Goal: Task Accomplishment & Management: Manage account settings

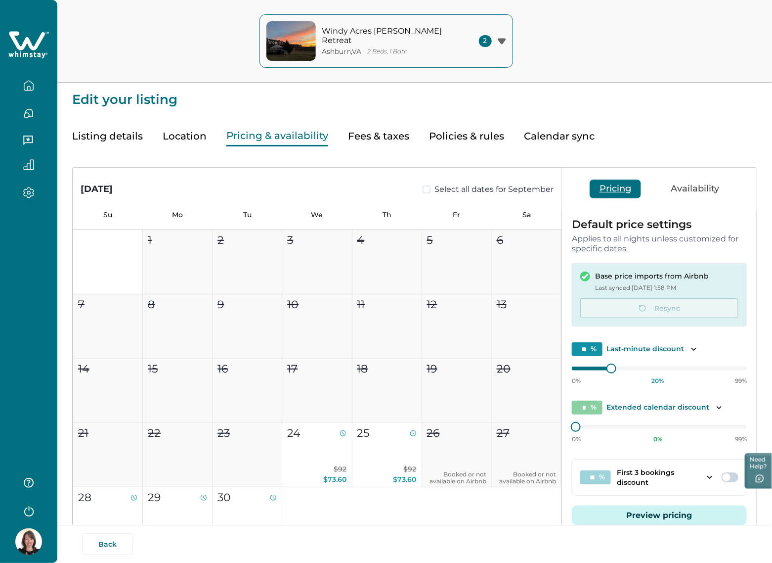
click at [25, 81] on icon "button" at bounding box center [28, 85] width 11 height 11
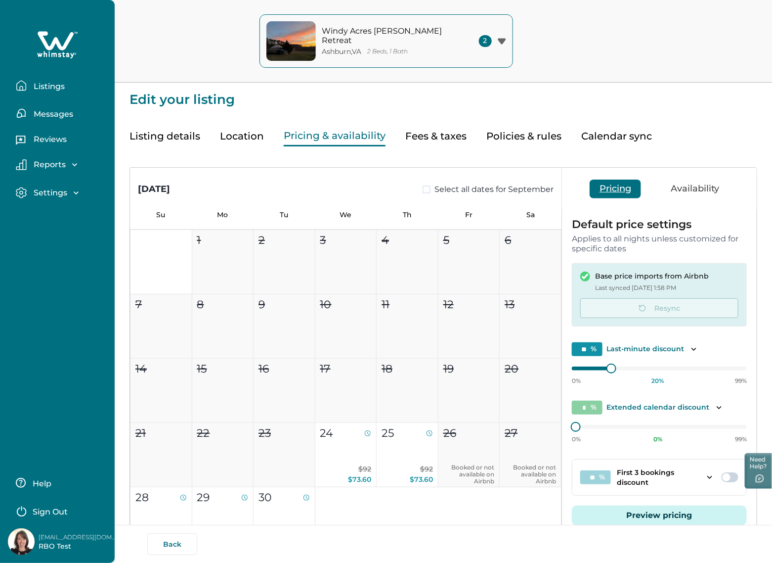
click at [25, 81] on icon "button" at bounding box center [21, 85] width 11 height 11
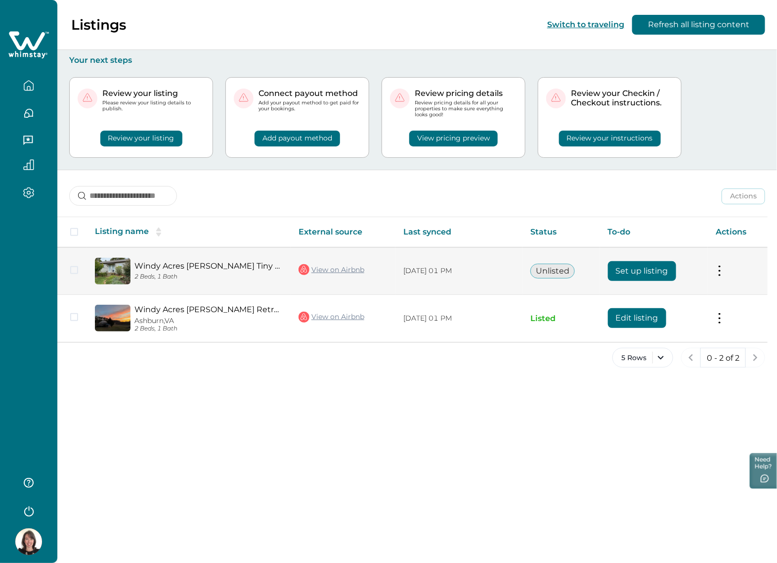
click at [660, 267] on button "Set up listing" at bounding box center [642, 271] width 68 height 20
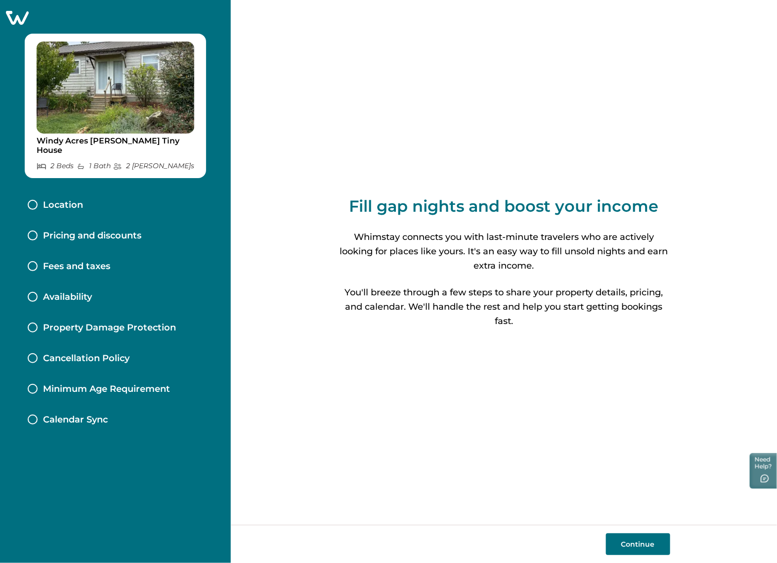
click at [90, 251] on div "Fees and taxes" at bounding box center [115, 266] width 191 height 31
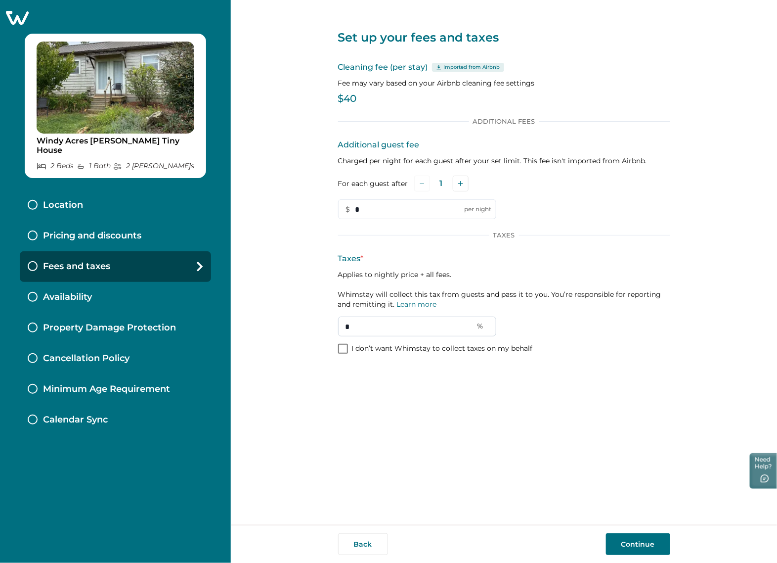
click at [475, 327] on input "*" at bounding box center [417, 326] width 158 height 20
type input "**"
click at [628, 542] on button "Continue" at bounding box center [638, 544] width 64 height 22
